Goal: Find specific page/section: Find specific page/section

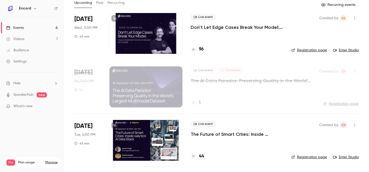
scroll to position [30, 0]
